Goal: Information Seeking & Learning: Learn about a topic

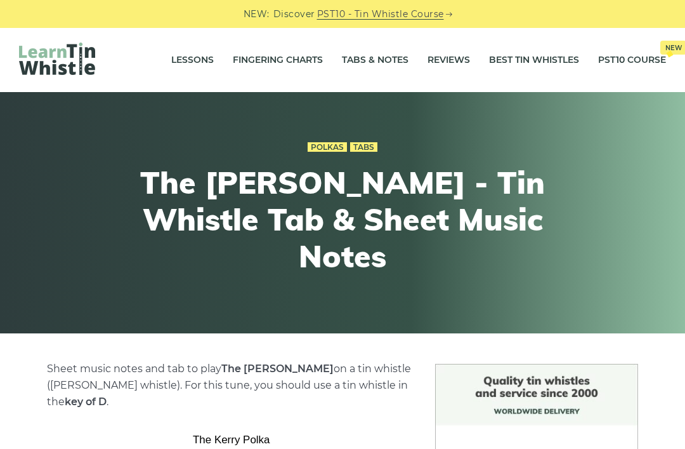
click at [371, 58] on link "Tabs & Notes" at bounding box center [375, 60] width 67 height 32
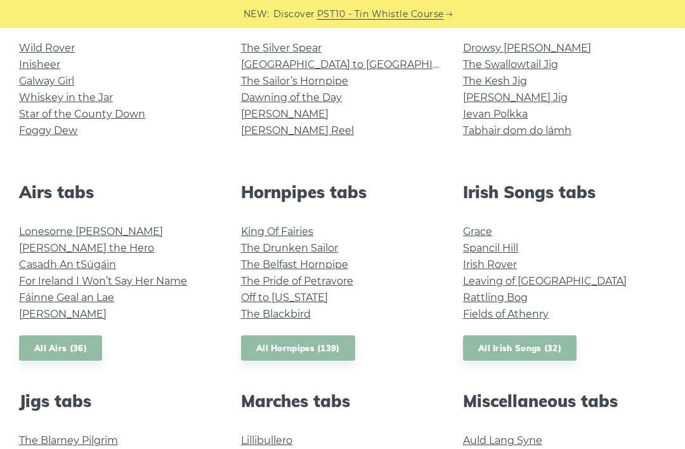
scroll to position [327, 0]
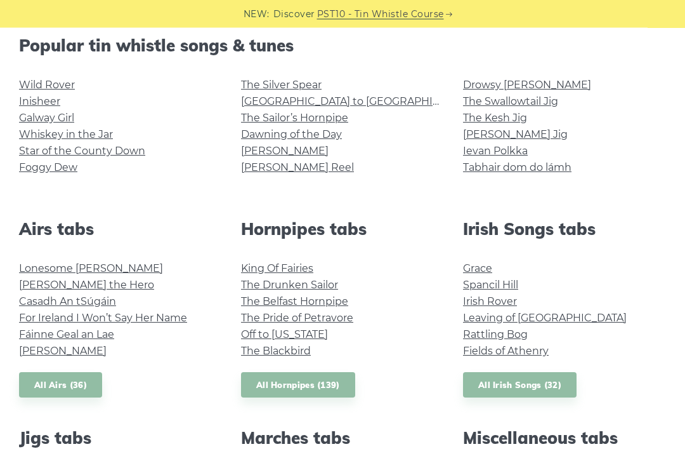
click at [54, 172] on link "Foggy Dew" at bounding box center [48, 168] width 58 height 12
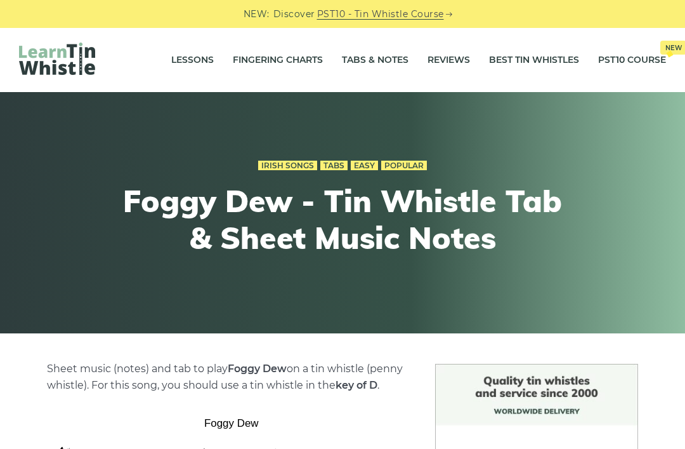
click at [371, 64] on link "Tabs & Notes" at bounding box center [375, 60] width 67 height 32
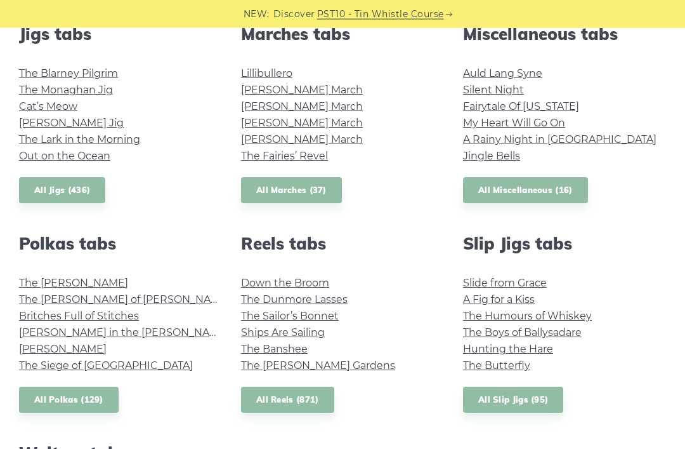
scroll to position [732, 0]
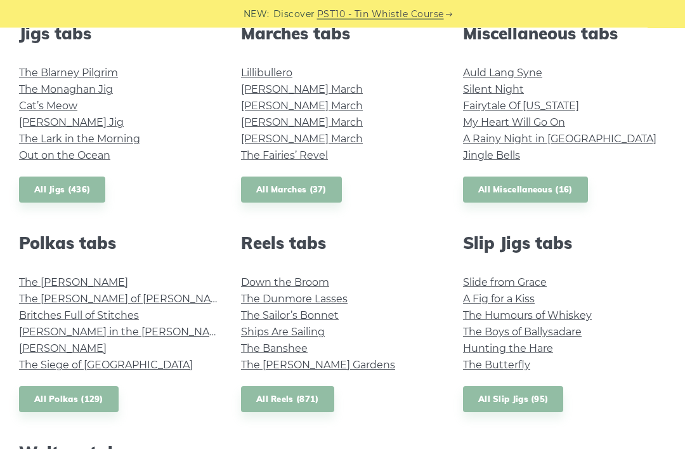
click at [249, 361] on link "The [PERSON_NAME] Gardens" at bounding box center [318, 365] width 154 height 12
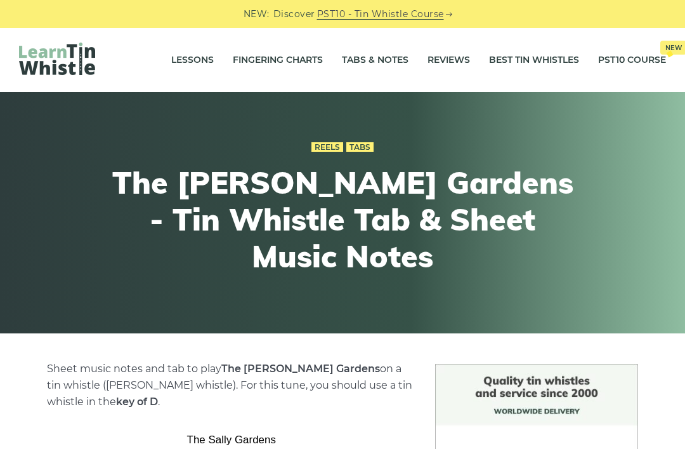
click at [358, 59] on link "Tabs & Notes" at bounding box center [375, 60] width 67 height 32
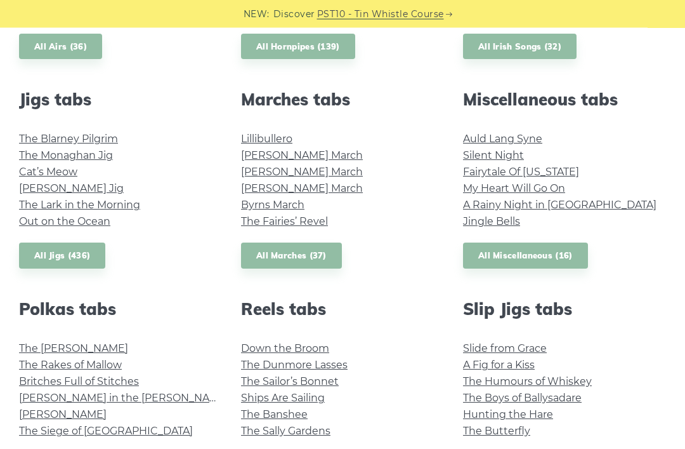
scroll to position [678, 0]
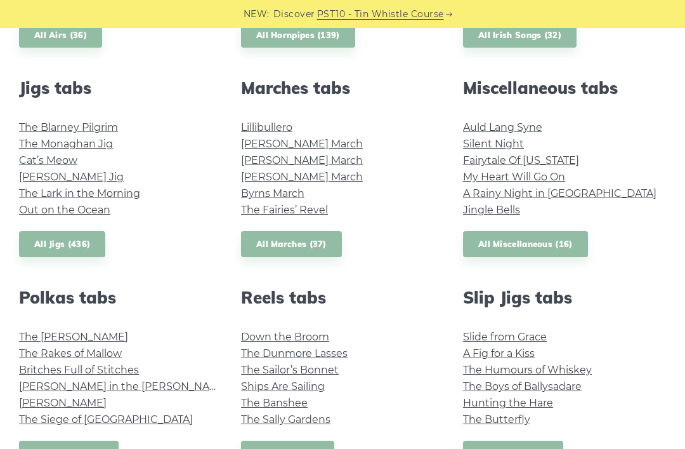
click at [79, 339] on link "The [PERSON_NAME]" at bounding box center [73, 337] width 109 height 12
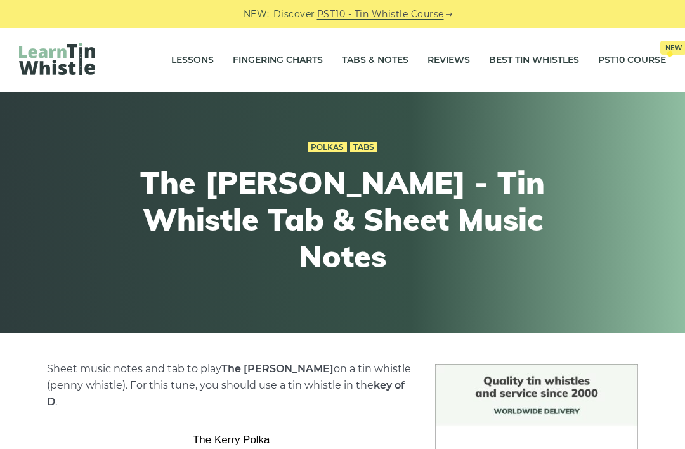
click at [392, 65] on link "Tabs & Notes" at bounding box center [375, 60] width 67 height 32
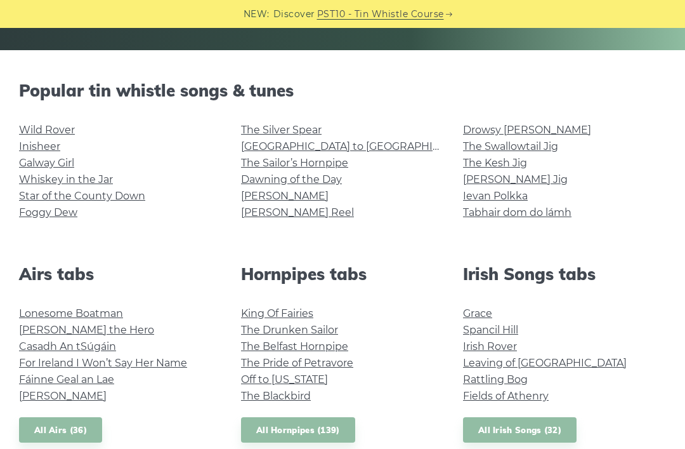
scroll to position [284, 0]
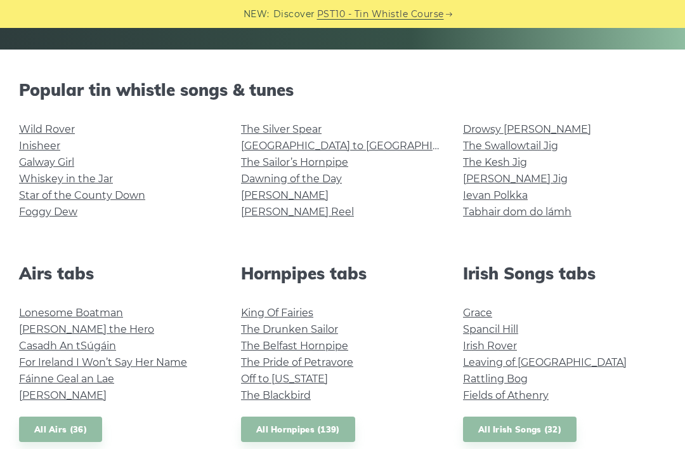
click at [489, 307] on link "Grace" at bounding box center [477, 313] width 29 height 12
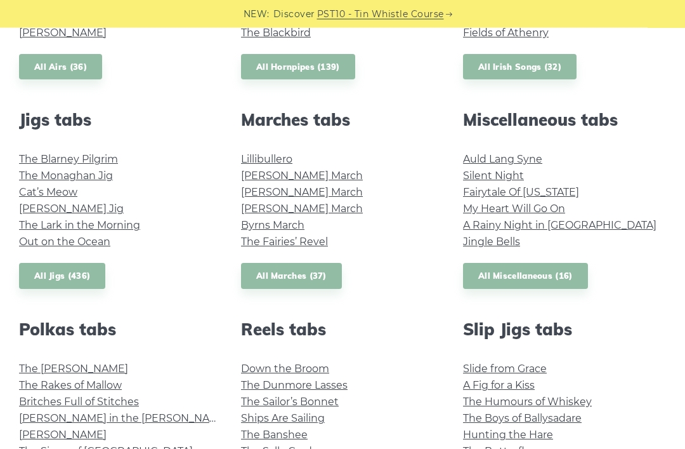
scroll to position [649, 0]
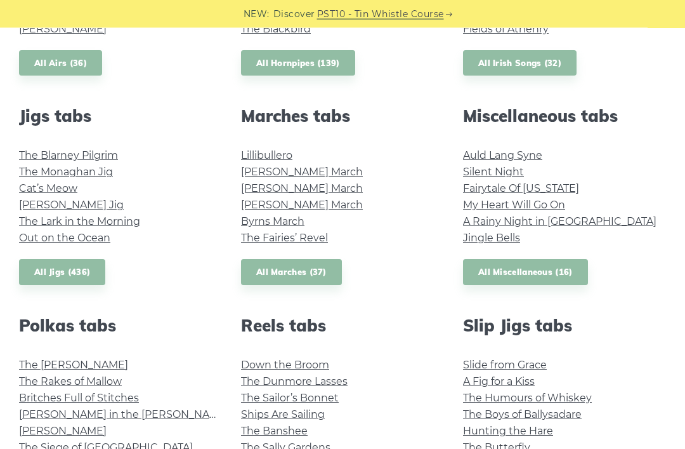
click at [86, 359] on link "The [PERSON_NAME]" at bounding box center [73, 365] width 109 height 12
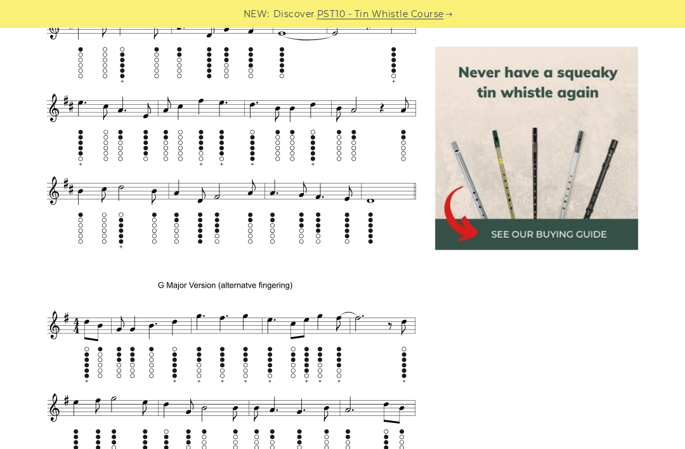
scroll to position [911, 0]
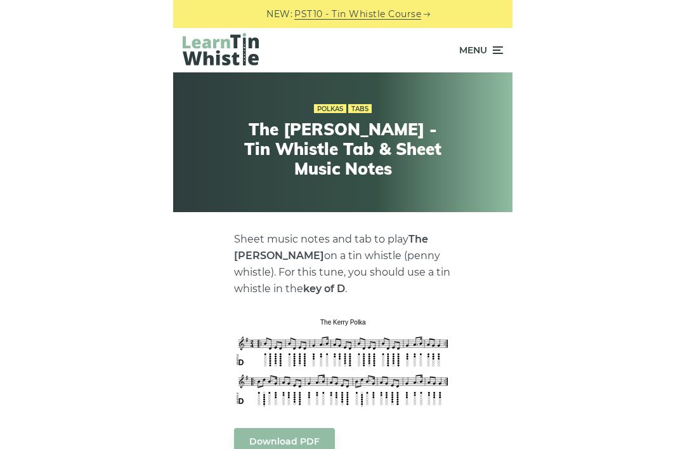
scroll to position [223, 0]
